Goal: Check status: Check status

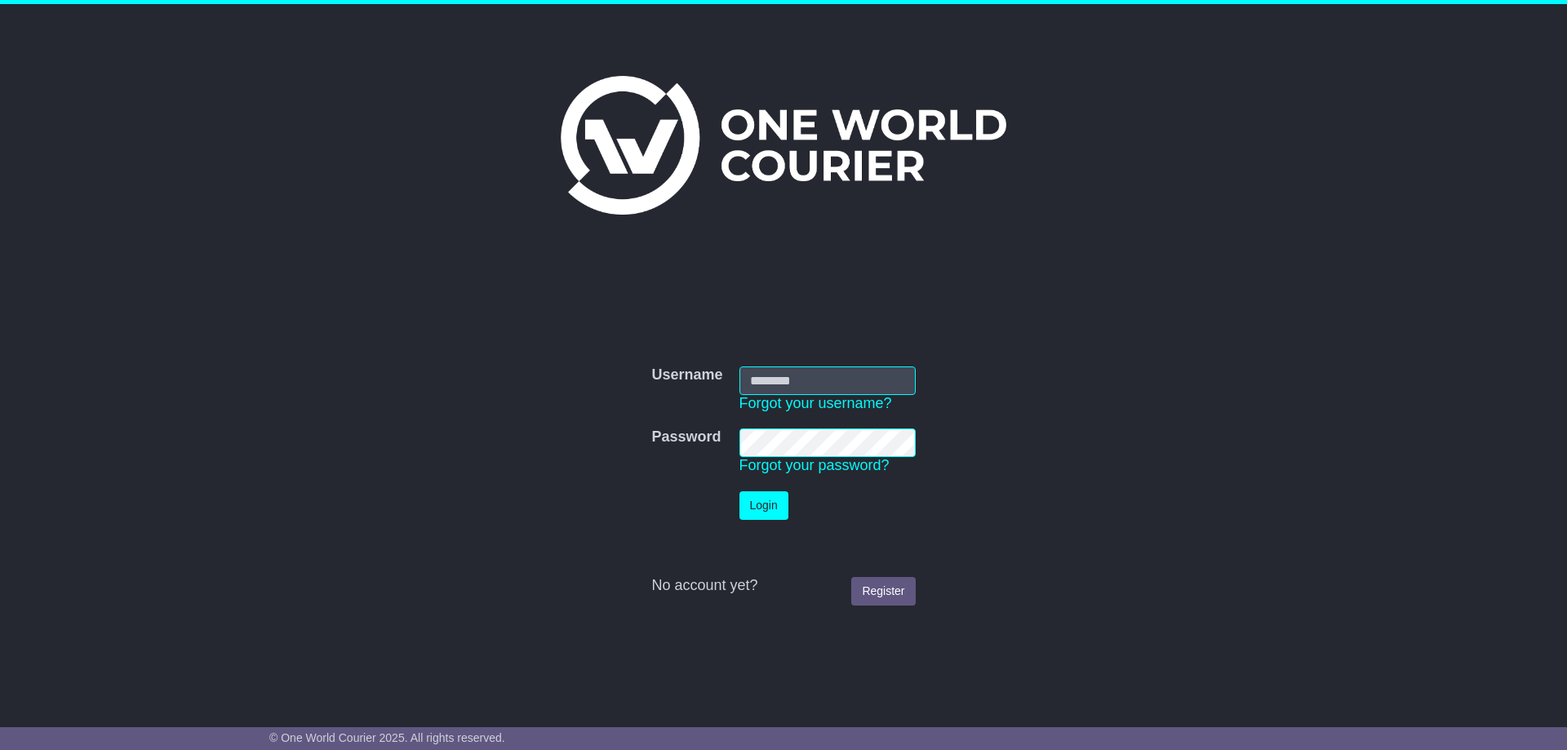
type input "**********"
click at [744, 506] on button "Login" at bounding box center [764, 505] width 49 height 29
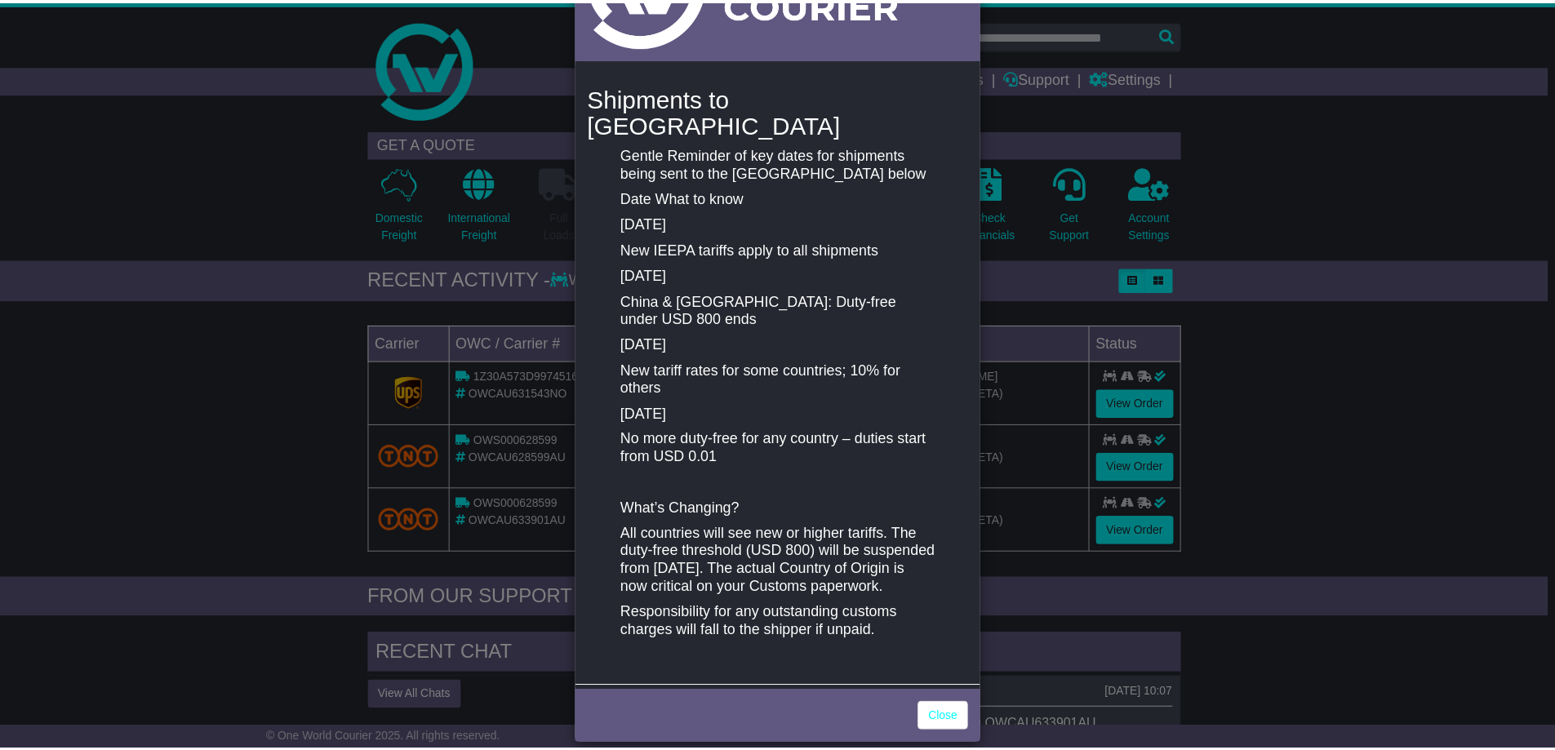
scroll to position [156, 0]
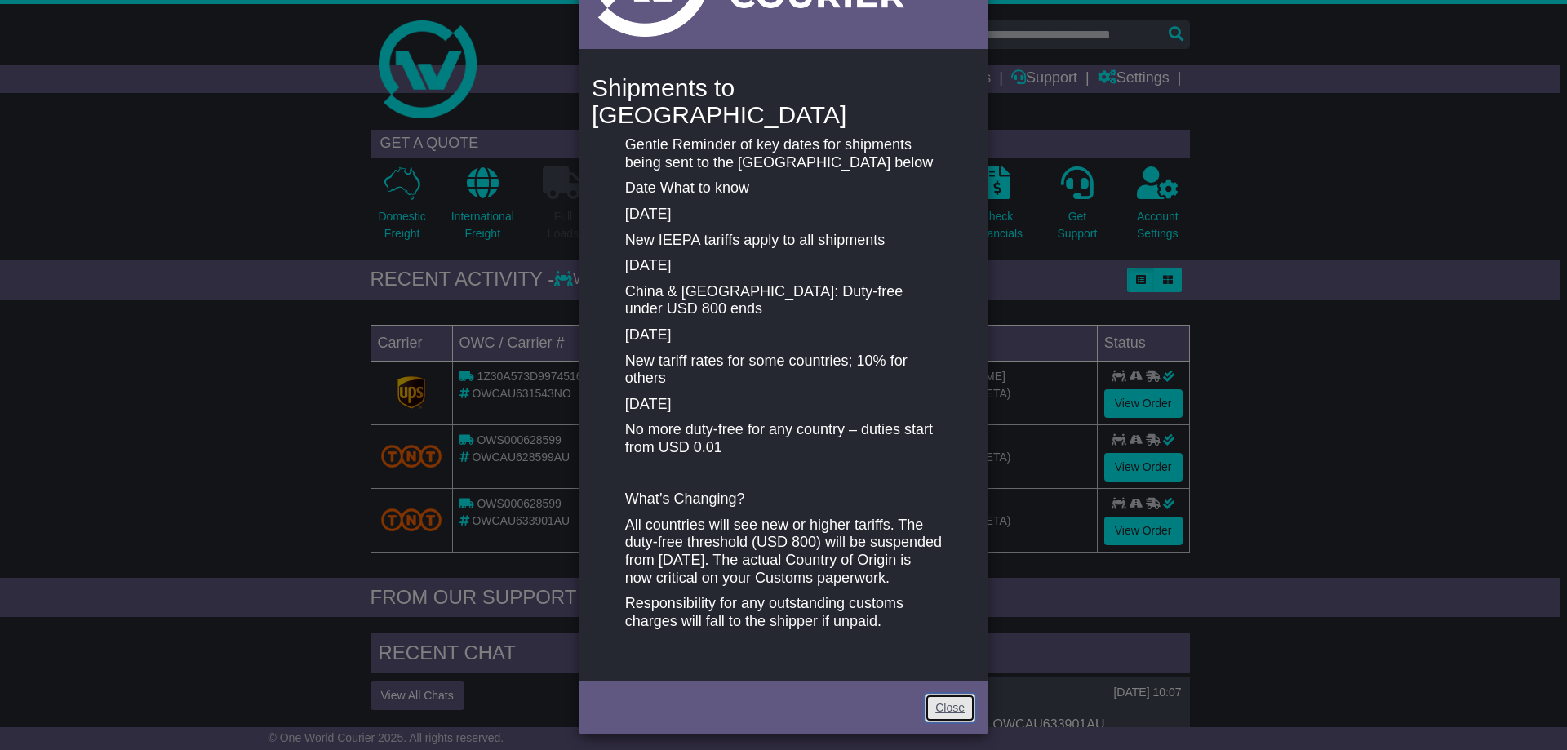
click at [941, 695] on link "Close" at bounding box center [950, 708] width 51 height 29
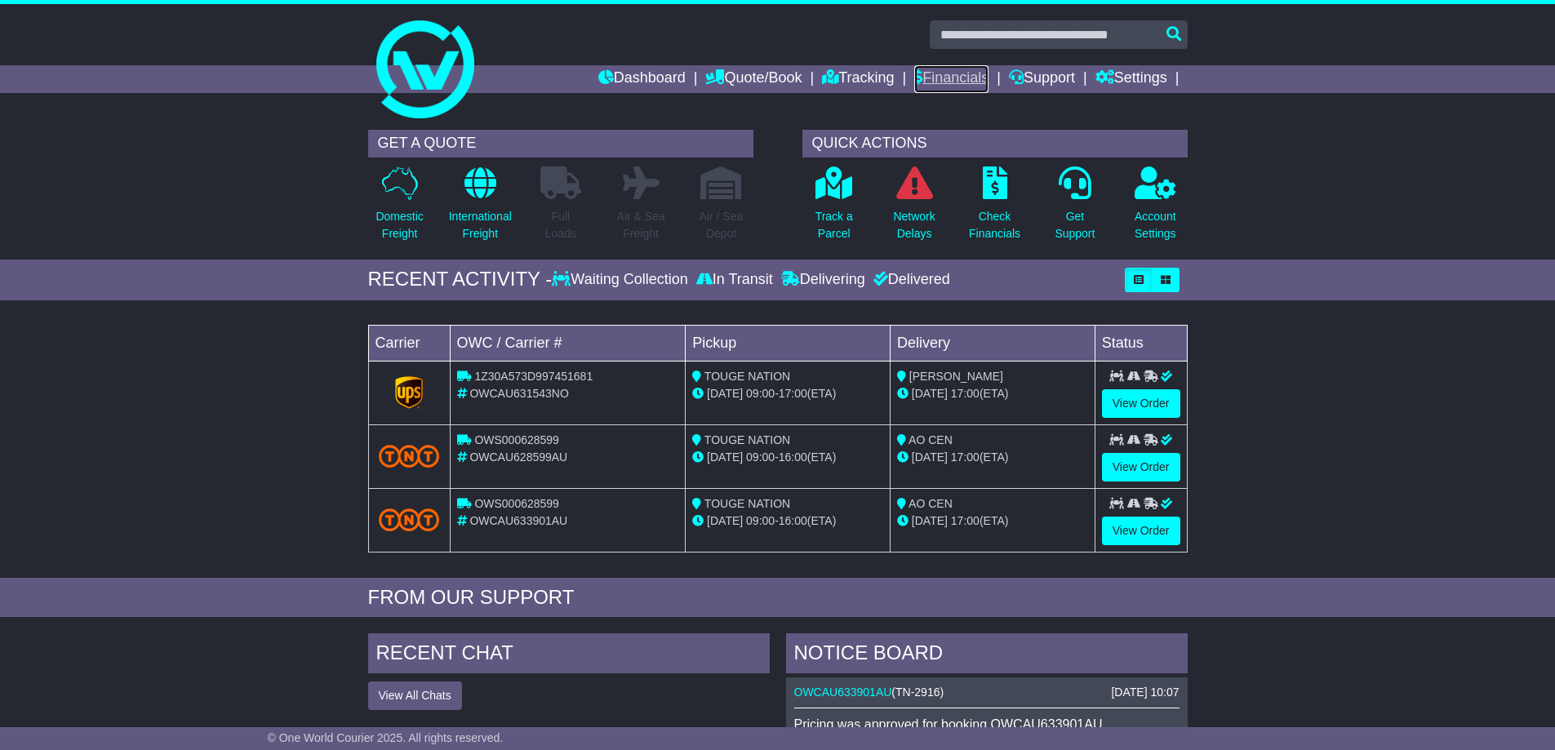
click at [946, 80] on link "Financials" at bounding box center [951, 79] width 74 height 28
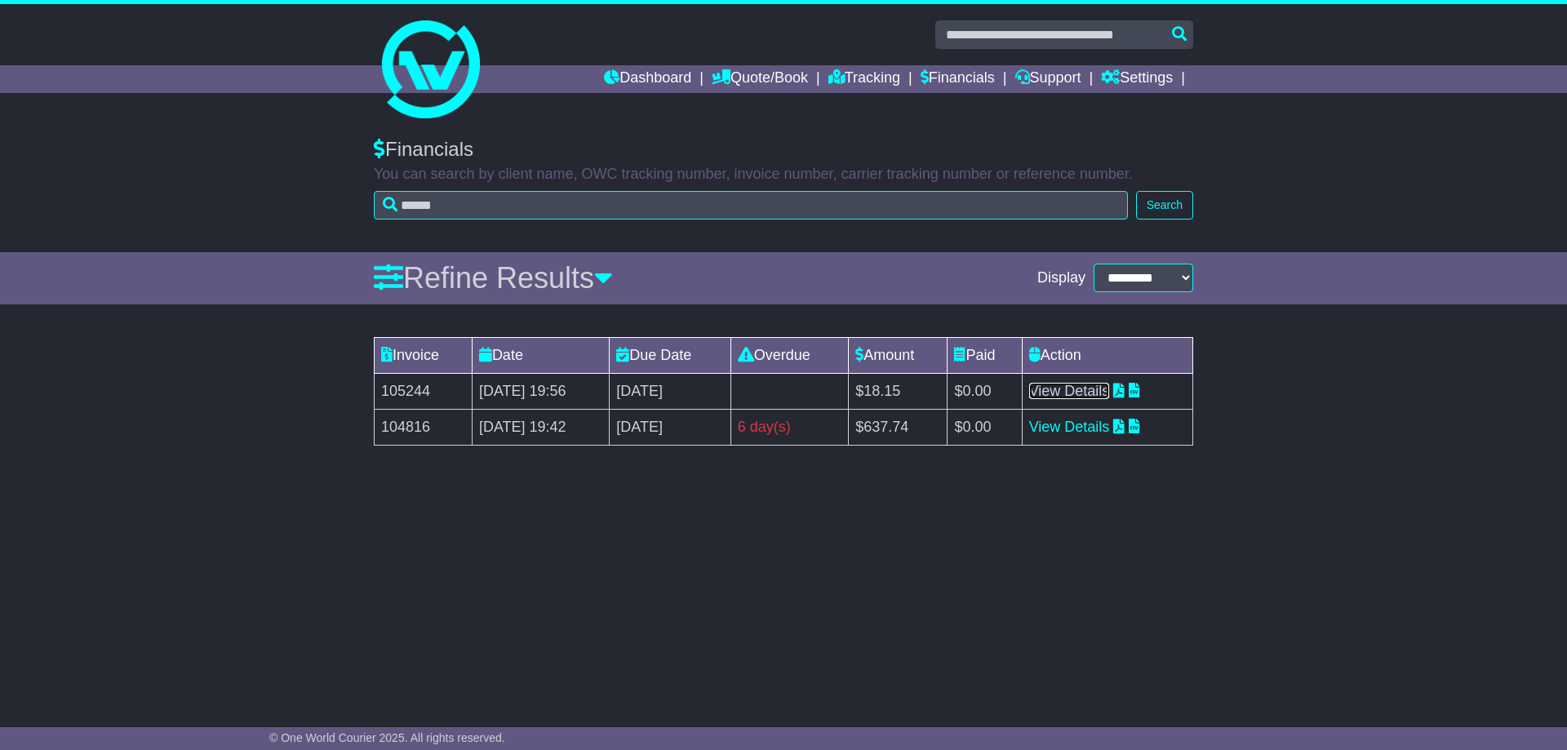
click at [1090, 390] on link "View Details" at bounding box center [1069, 391] width 81 height 16
click at [861, 75] on link "Tracking" at bounding box center [864, 79] width 72 height 28
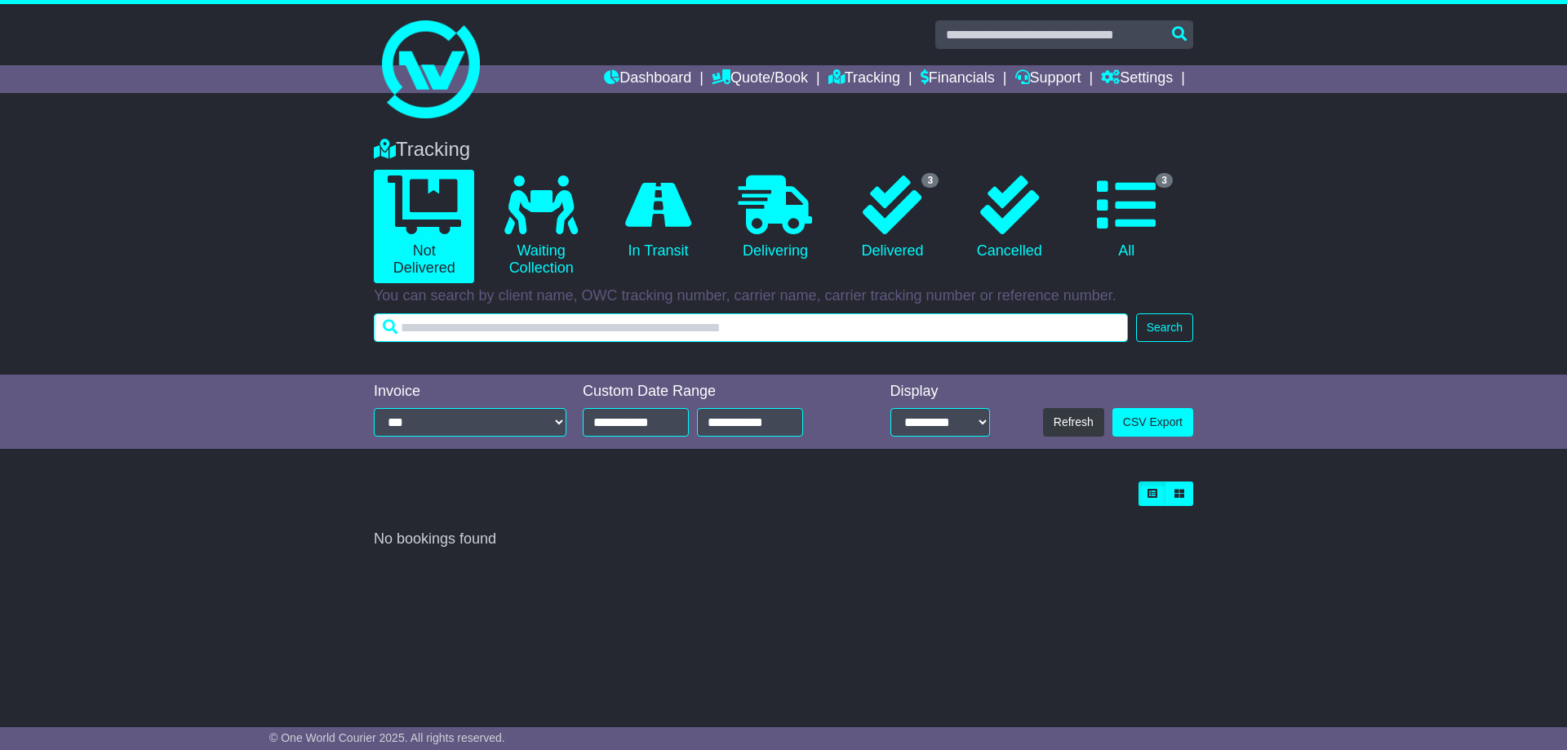
click at [632, 330] on input "text" at bounding box center [751, 327] width 754 height 29
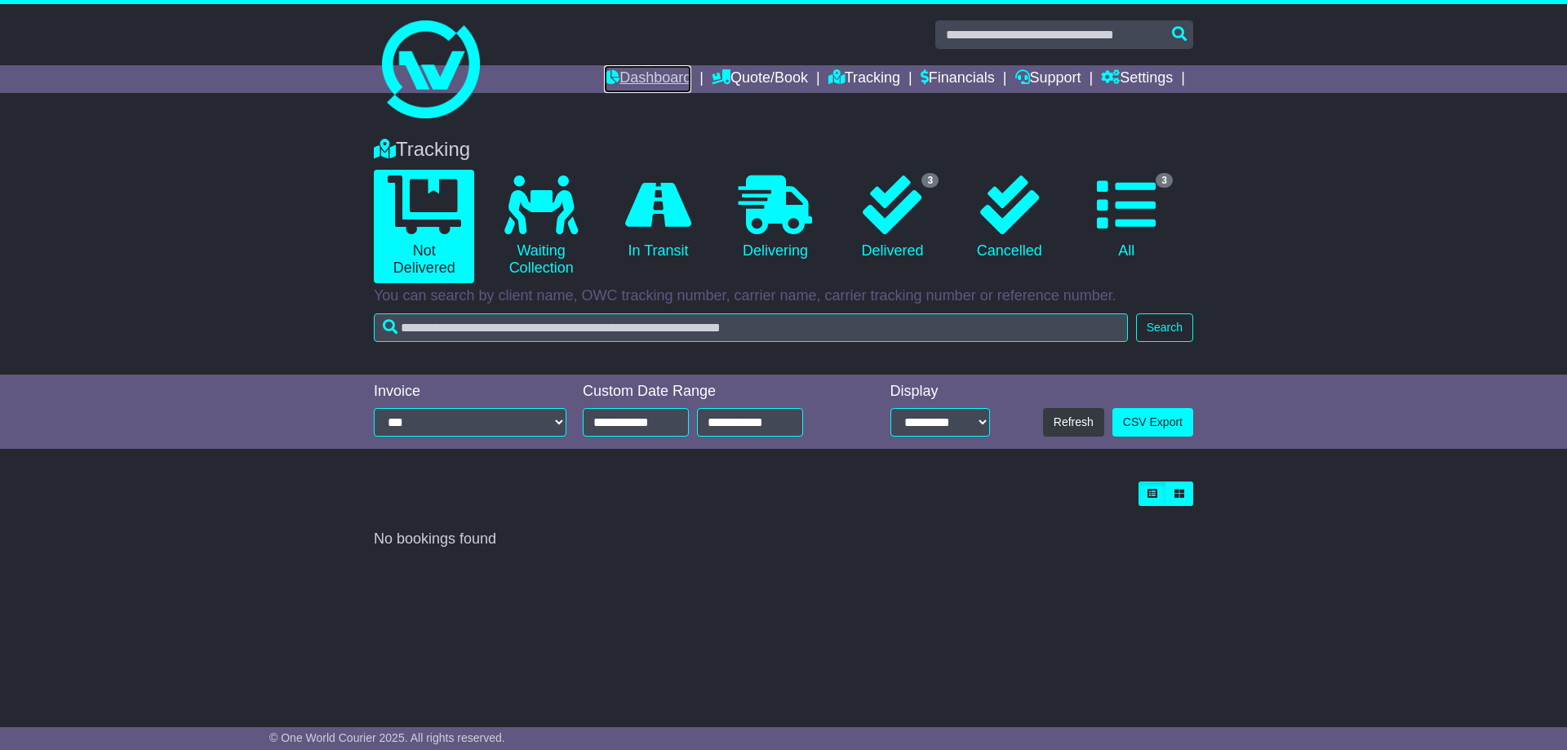
click at [637, 77] on link "Dashboard" at bounding box center [647, 79] width 87 height 28
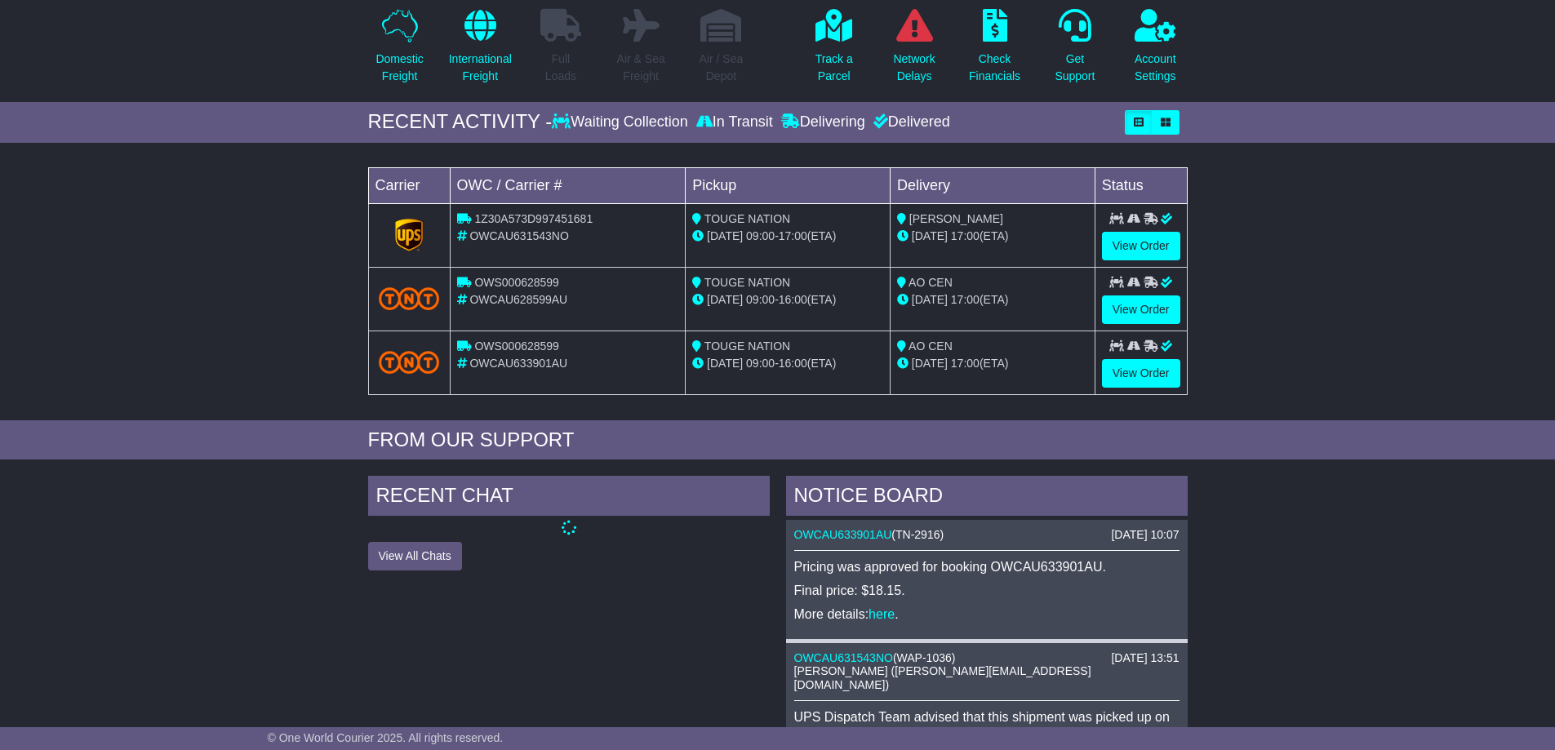
scroll to position [163, 0]
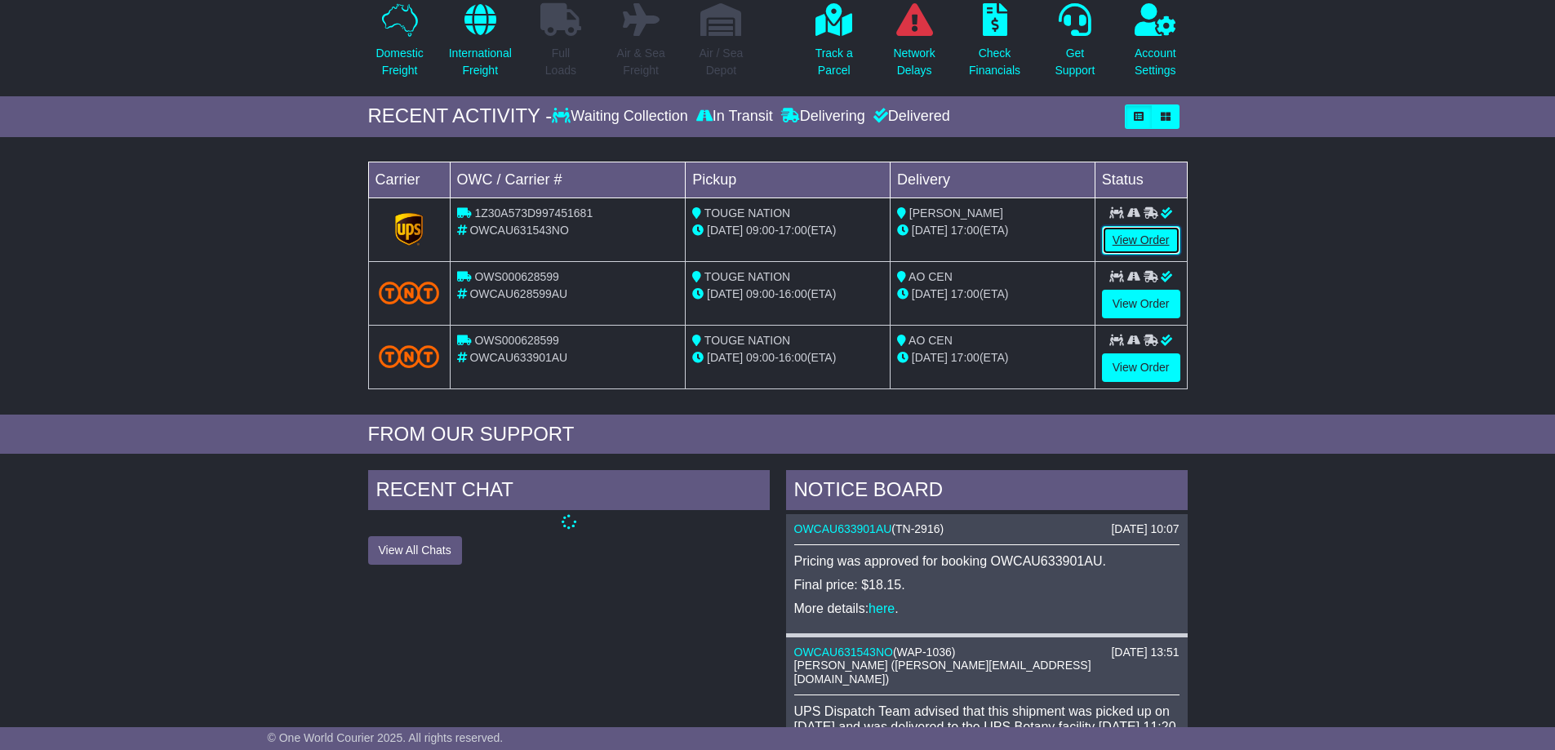
click at [1123, 245] on link "View Order" at bounding box center [1141, 240] width 78 height 29
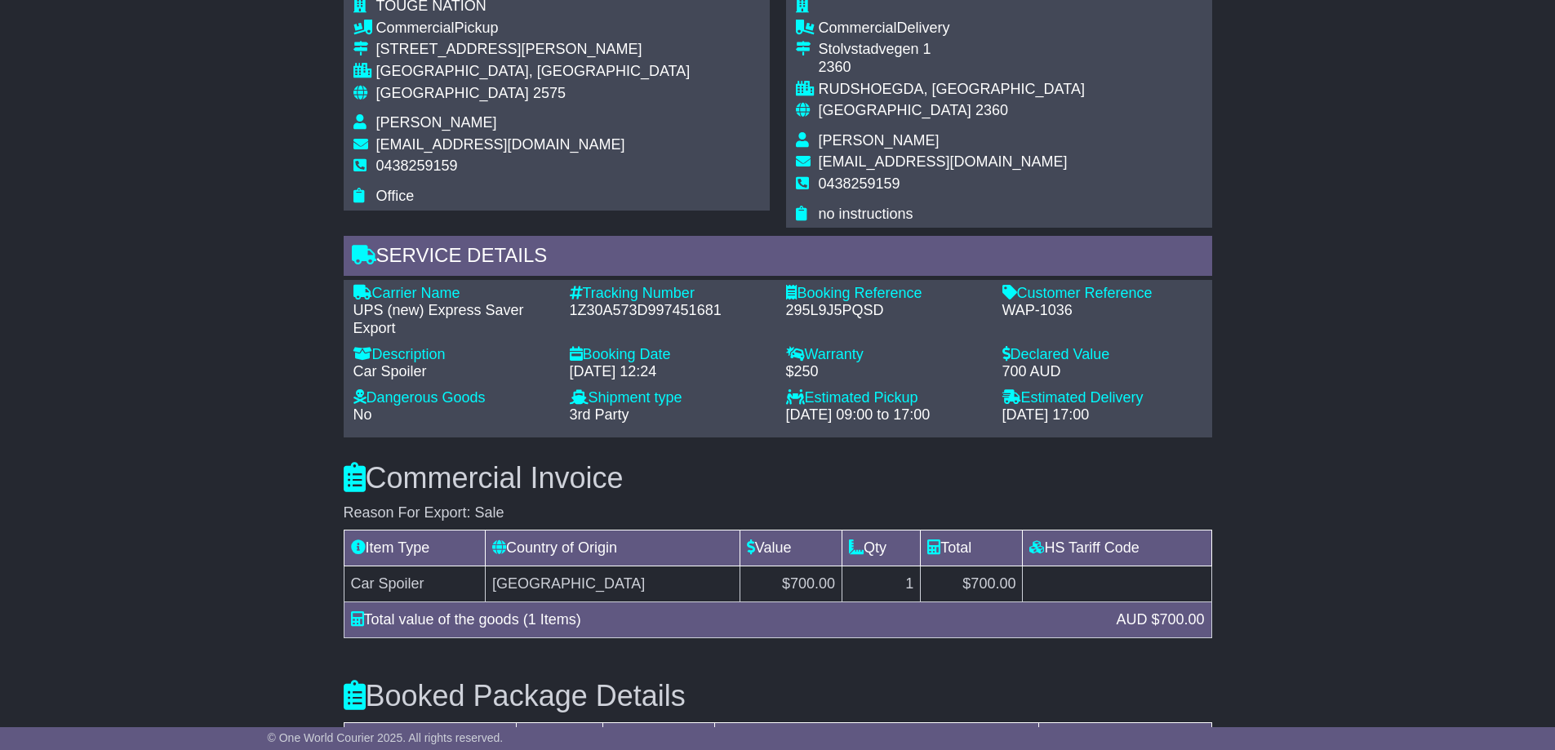
scroll to position [1012, 0]
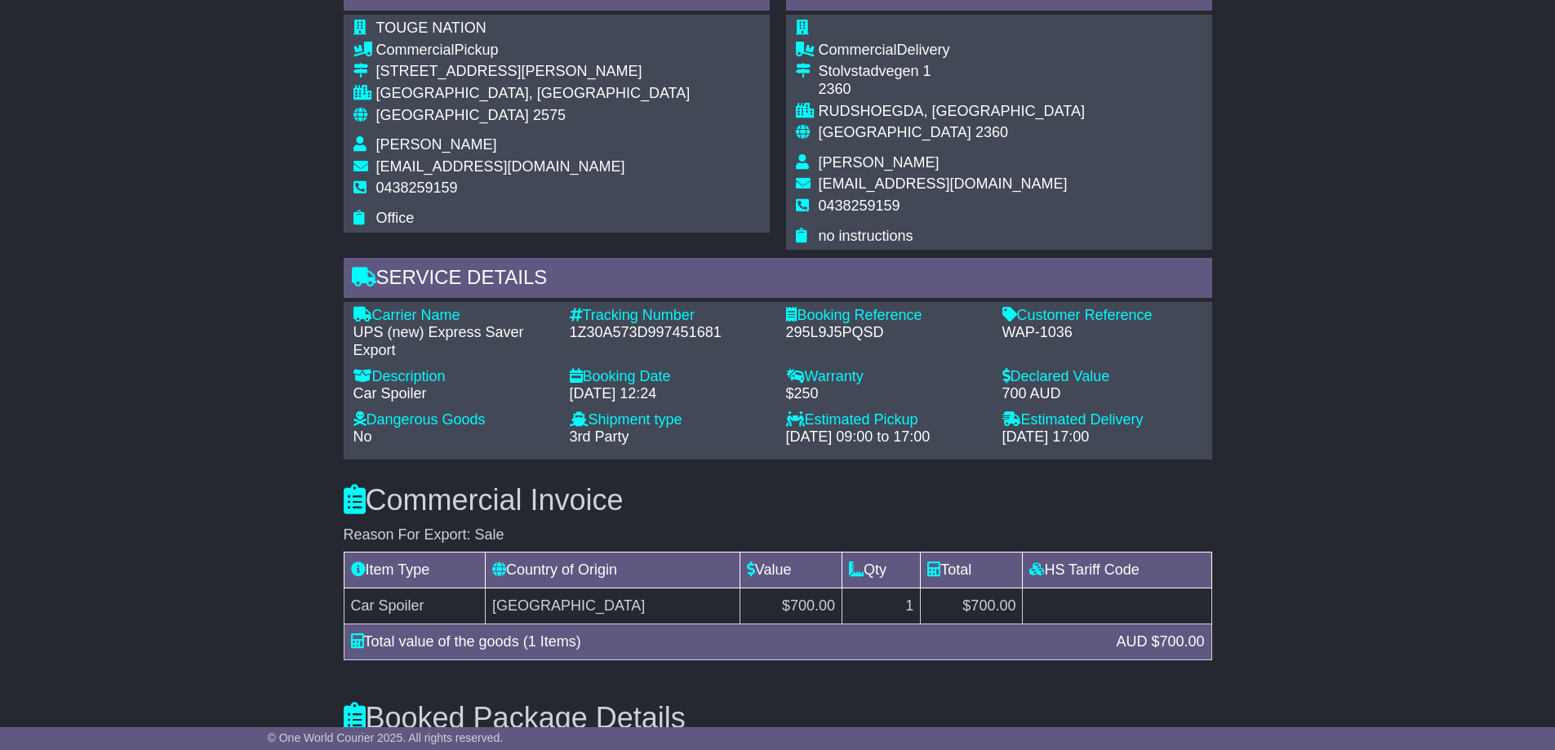
click at [705, 331] on div "1Z30A573D997451681" at bounding box center [670, 333] width 200 height 18
copy div "1Z30A573D997451681"
